Goal: Task Accomplishment & Management: Complete application form

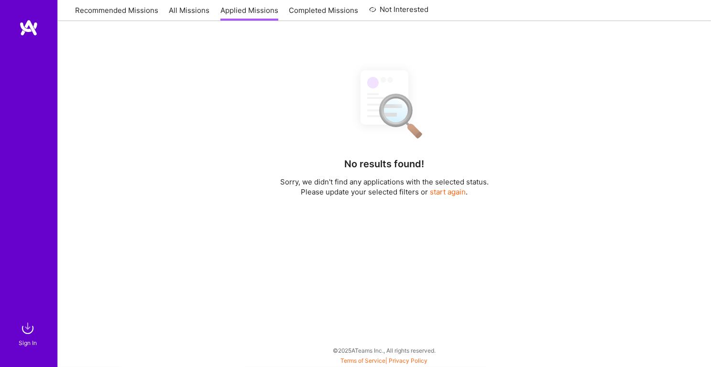
scroll to position [141, 0]
click at [28, 337] on img at bounding box center [27, 328] width 19 height 19
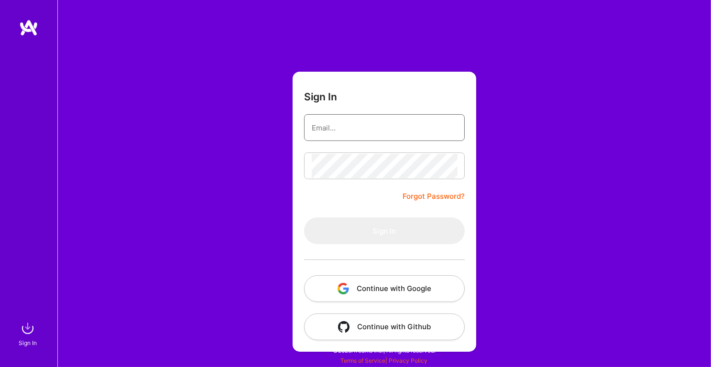
click at [324, 129] on input "email" at bounding box center [384, 128] width 145 height 24
click at [350, 125] on input "email" at bounding box center [384, 128] width 145 height 24
type input "[EMAIL_ADDRESS][DOMAIN_NAME]"
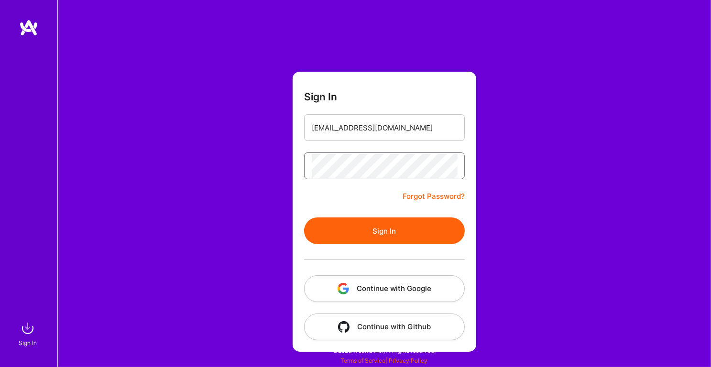
click at [374, 226] on button "Sign In" at bounding box center [384, 231] width 161 height 27
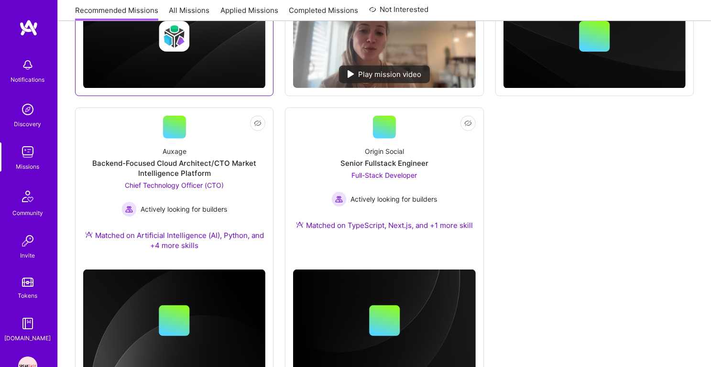
scroll to position [355, 0]
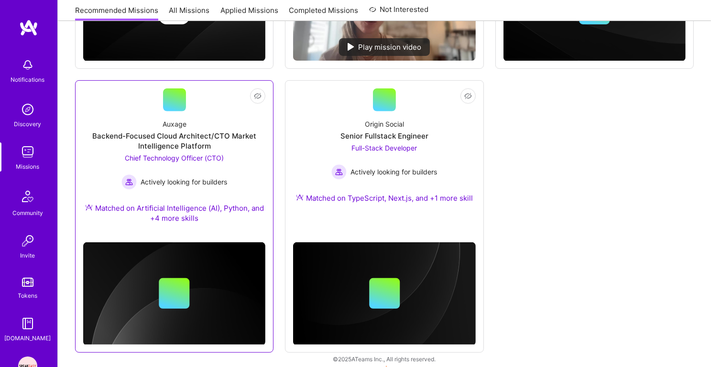
click at [208, 159] on span "Chief Technology Officer (CTO)" at bounding box center [174, 158] width 99 height 8
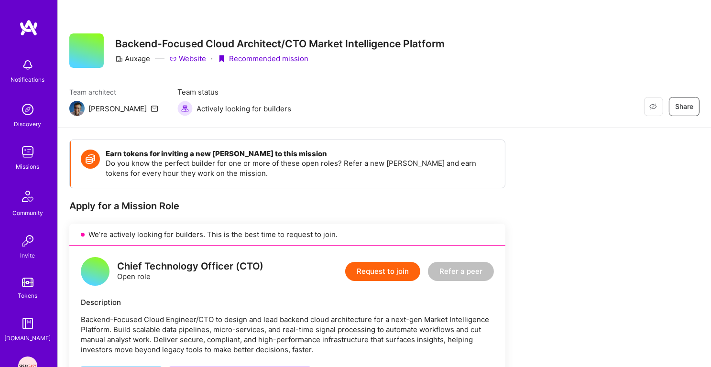
click at [391, 267] on button "Request to join" at bounding box center [382, 271] width 75 height 19
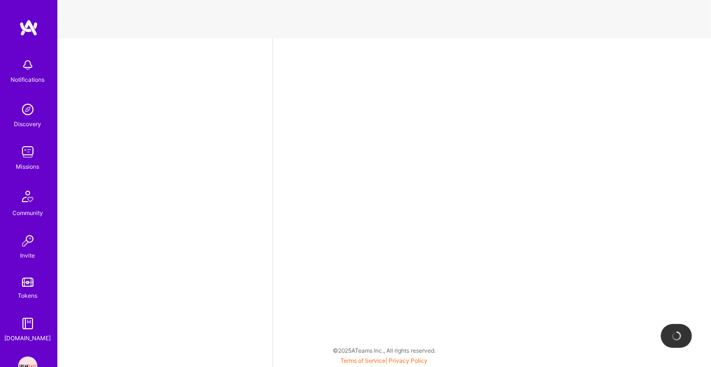
select select "IN"
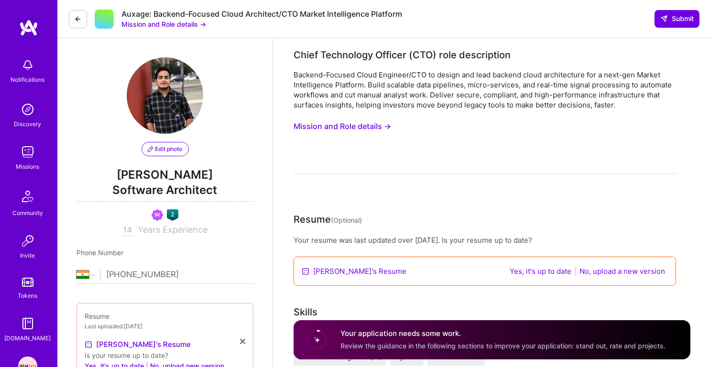
click at [264, 14] on div "Auxage: Backend-Focused Cloud Architect/CTO Market Intelligence Platform" at bounding box center [261, 14] width 281 height 10
click at [285, 15] on div "Auxage: Backend-Focused Cloud Architect/CTO Market Intelligence Platform" at bounding box center [261, 14] width 281 height 10
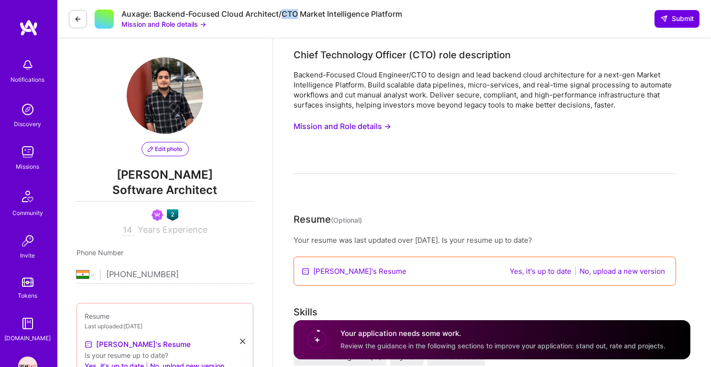
click at [285, 15] on div "Auxage: Backend-Focused Cloud Architect/CTO Market Intelligence Platform" at bounding box center [261, 14] width 281 height 10
click at [298, 15] on div "Auxage: Backend-Focused Cloud Architect/CTO Market Intelligence Platform" at bounding box center [261, 14] width 281 height 10
click at [296, 21] on div "Auxage: Backend-Focused Cloud Architect/CTO Market Intelligence Platform Missio…" at bounding box center [261, 19] width 281 height 20
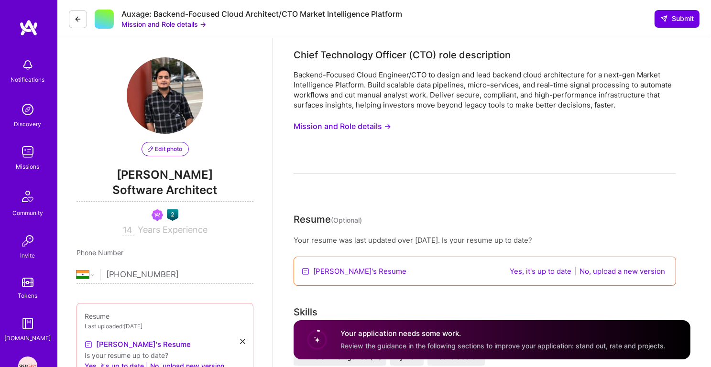
click at [296, 21] on div "Auxage: Backend-Focused Cloud Architect/CTO Market Intelligence Platform Missio…" at bounding box center [261, 19] width 281 height 20
click at [308, 14] on div "Auxage: Backend-Focused Cloud Architect/CTO Market Intelligence Platform" at bounding box center [261, 14] width 281 height 10
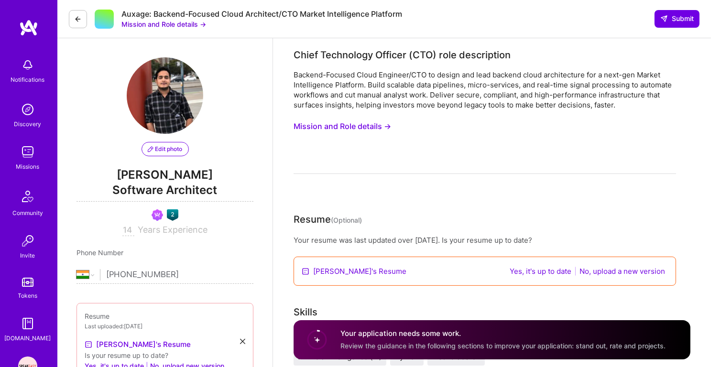
click at [301, 33] on div "Auxage: Backend-Focused Cloud Architect/CTO Market Intelligence Platform Missio…" at bounding box center [384, 19] width 654 height 38
click at [314, 20] on div "Auxage: Backend-Focused Cloud Architect/CTO Market Intelligence Platform Missio…" at bounding box center [261, 19] width 281 height 20
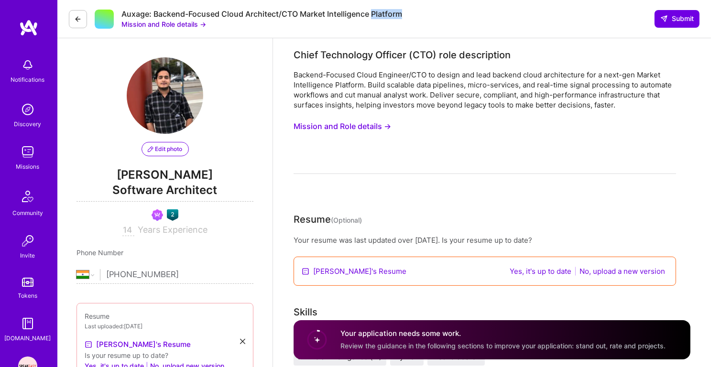
click at [314, 20] on div "Auxage: Backend-Focused Cloud Architect/CTO Market Intelligence Platform Missio…" at bounding box center [261, 19] width 281 height 20
click at [326, 51] on div "Chief Technology Officer (CTO) role description" at bounding box center [402, 55] width 217 height 14
click at [323, 73] on div "Backend-Focused Cloud Engineer/CTO to design and lead backend cloud architectur…" at bounding box center [485, 90] width 383 height 40
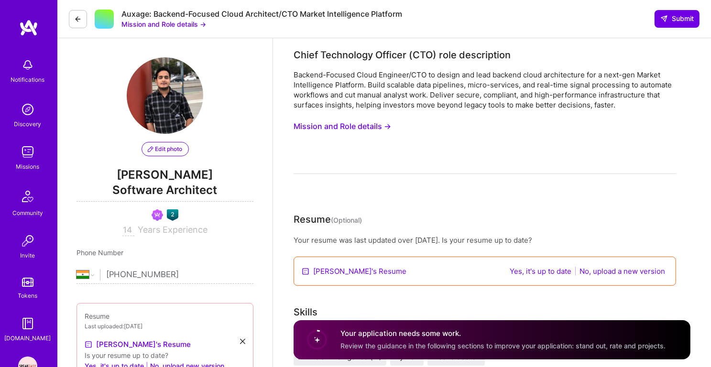
click at [323, 73] on div "Backend-Focused Cloud Engineer/CTO to design and lead backend cloud architectur…" at bounding box center [485, 90] width 383 height 40
click at [329, 52] on div "Chief Technology Officer (CTO) role description" at bounding box center [402, 55] width 217 height 14
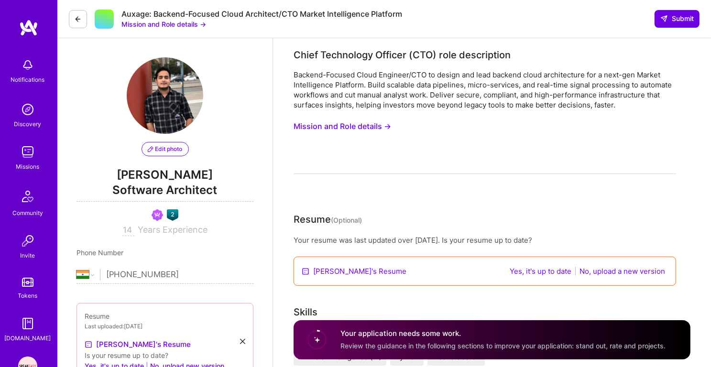
click at [322, 73] on div "Backend-Focused Cloud Engineer/CTO to design and lead backend cloud architectur…" at bounding box center [485, 90] width 383 height 40
click at [322, 98] on div "Backend-Focused Cloud Engineer/CTO to design and lead backend cloud architectur…" at bounding box center [485, 90] width 383 height 40
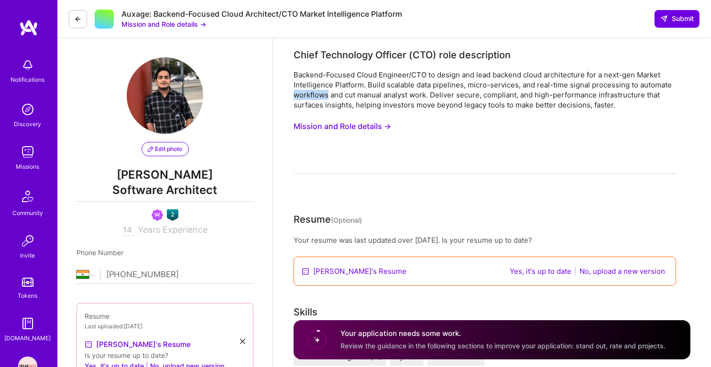
click at [322, 98] on div "Backend-Focused Cloud Engineer/CTO to design and lead backend cloud architectur…" at bounding box center [485, 90] width 383 height 40
click at [344, 49] on div "Chief Technology Officer (CTO) role description" at bounding box center [402, 55] width 217 height 14
click at [341, 88] on div "Backend-Focused Cloud Engineer/CTO to design and lead backend cloud architectur…" at bounding box center [485, 90] width 383 height 40
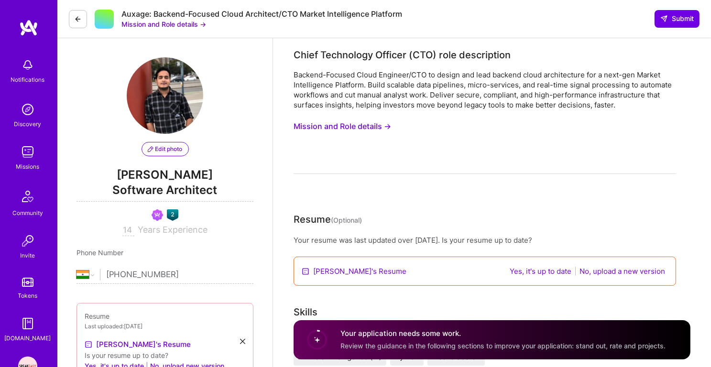
click at [341, 88] on div "Backend-Focused Cloud Engineer/CTO to design and lead backend cloud architectur…" at bounding box center [485, 90] width 383 height 40
click at [359, 49] on div "Chief Technology Officer (CTO) role description" at bounding box center [402, 55] width 217 height 14
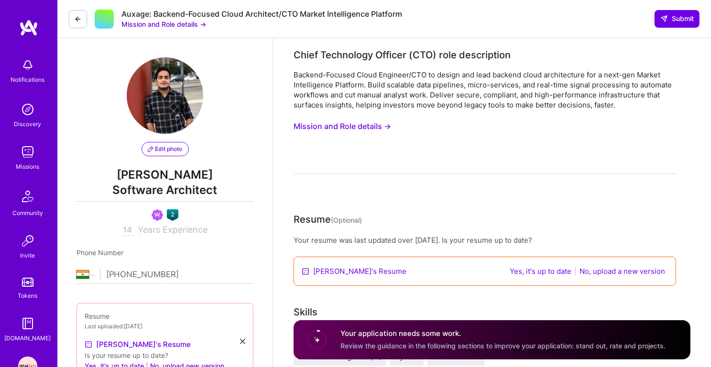
click at [351, 81] on div "Backend-Focused Cloud Engineer/CTO to design and lead backend cloud architectur…" at bounding box center [485, 90] width 383 height 40
click at [371, 55] on div "Chief Technology Officer (CTO) role description" at bounding box center [402, 55] width 217 height 14
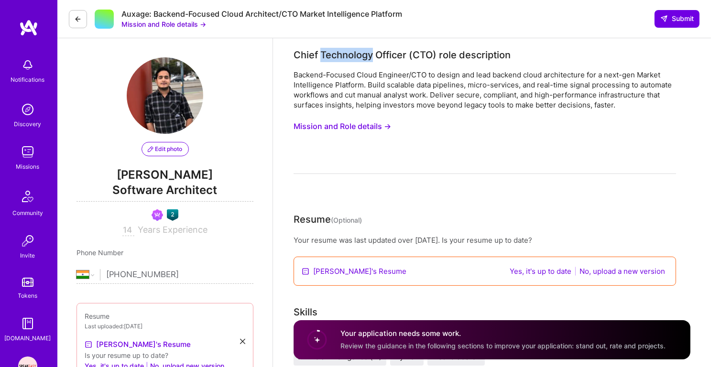
click at [371, 55] on div "Chief Technology Officer (CTO) role description" at bounding box center [402, 55] width 217 height 14
click at [359, 82] on div "Backend-Focused Cloud Engineer/CTO to design and lead backend cloud architectur…" at bounding box center [485, 90] width 383 height 40
click at [380, 80] on div "Backend-Focused Cloud Engineer/CTO to design and lead backend cloud architectur…" at bounding box center [485, 90] width 383 height 40
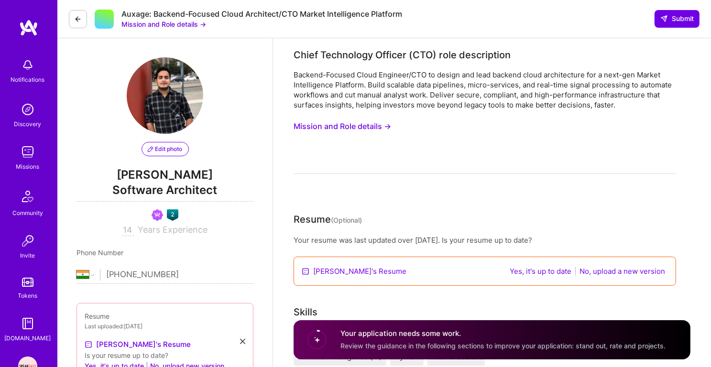
click at [380, 80] on div "Backend-Focused Cloud Engineer/CTO to design and lead backend cloud architectur…" at bounding box center [485, 90] width 383 height 40
click at [422, 93] on div "Backend-Focused Cloud Engineer/CTO to design and lead backend cloud architectur…" at bounding box center [485, 90] width 383 height 40
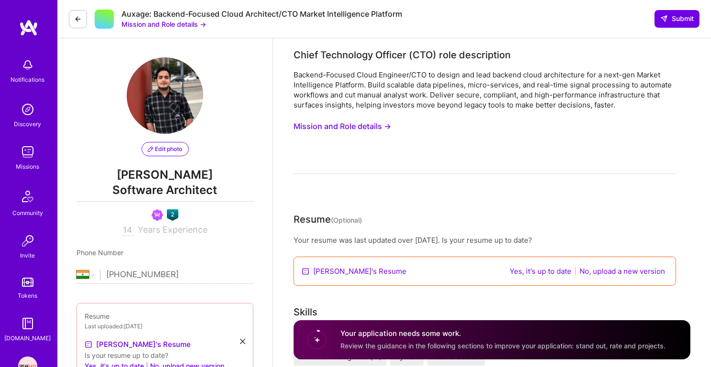
click at [387, 51] on div "Chief Technology Officer (CTO) role description" at bounding box center [402, 55] width 217 height 14
click at [375, 77] on div "Backend-Focused Cloud Engineer/CTO to design and lead backend cloud architectur…" at bounding box center [485, 90] width 383 height 40
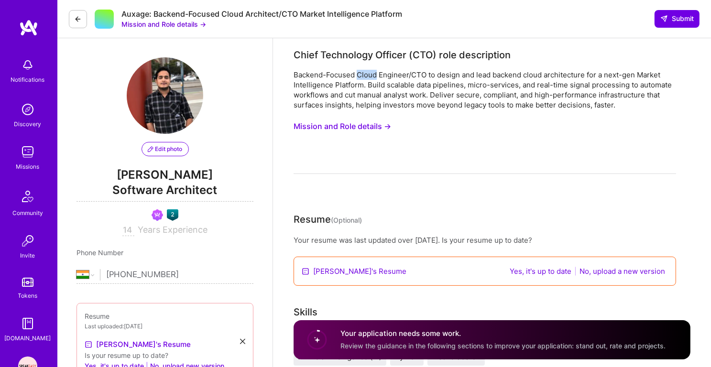
click at [375, 77] on div "Backend-Focused Cloud Engineer/CTO to design and lead backend cloud architectur…" at bounding box center [485, 90] width 383 height 40
click at [378, 93] on div "Backend-Focused Cloud Engineer/CTO to design and lead backend cloud architectur…" at bounding box center [485, 90] width 383 height 40
click at [388, 55] on div "Chief Technology Officer (CTO) role description" at bounding box center [402, 55] width 217 height 14
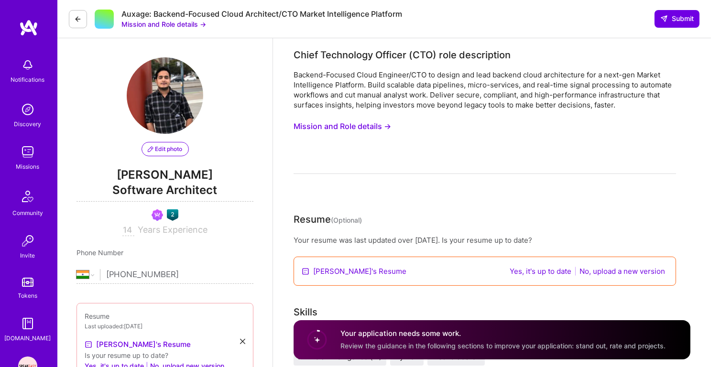
click at [388, 55] on div "Chief Technology Officer (CTO) role description" at bounding box center [402, 55] width 217 height 14
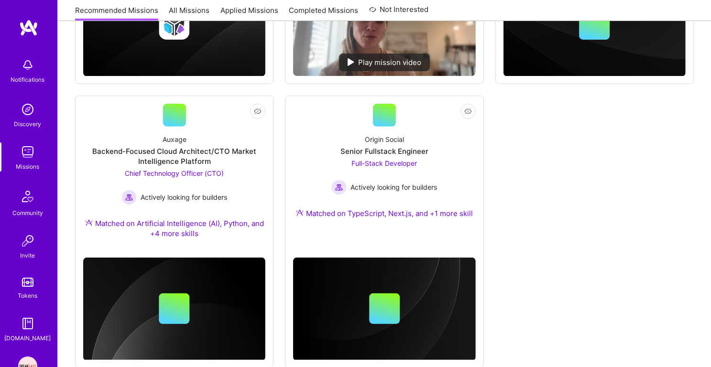
scroll to position [363, 0]
